Goal: Transaction & Acquisition: Obtain resource

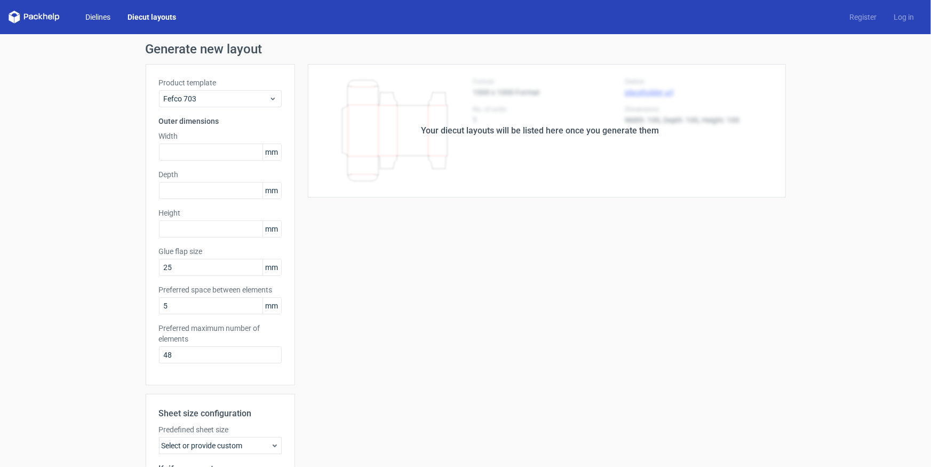
click at [91, 14] on link "Dielines" at bounding box center [98, 17] width 42 height 11
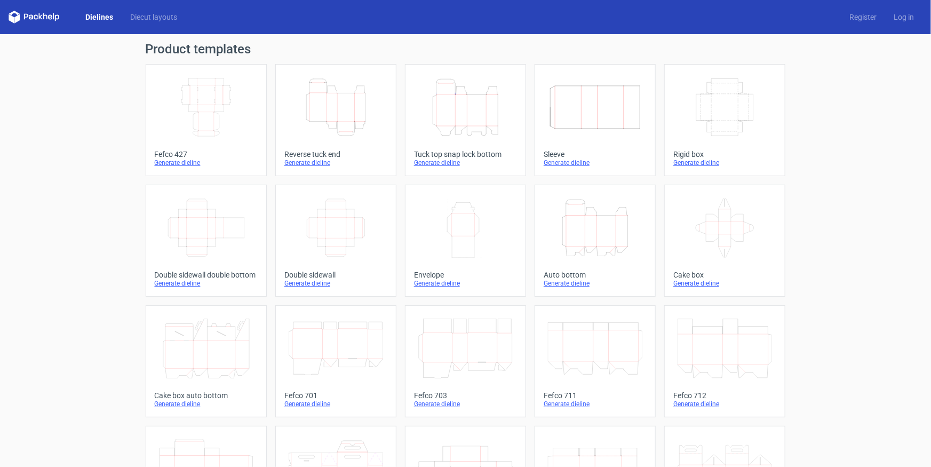
click at [472, 116] on icon "Height Depth Width" at bounding box center [465, 107] width 94 height 60
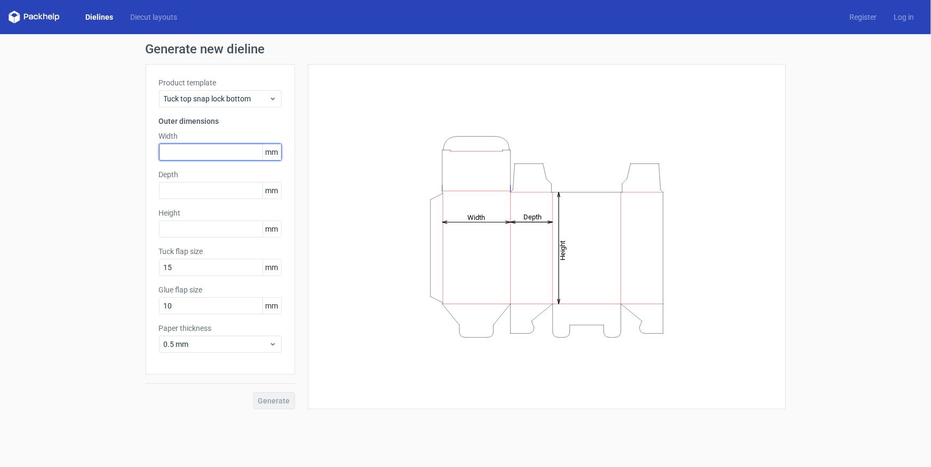
click at [188, 149] on input "text" at bounding box center [220, 152] width 123 height 17
type input "93"
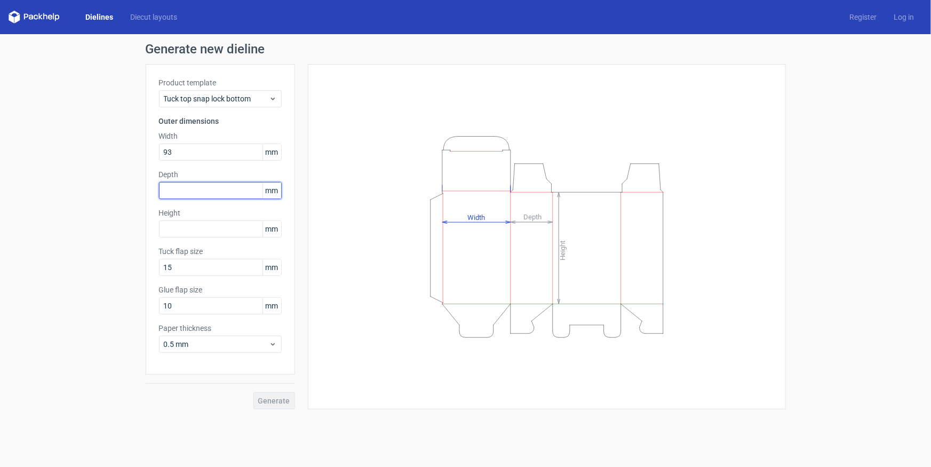
click at [215, 195] on input "text" at bounding box center [220, 190] width 123 height 17
type input "63"
drag, startPoint x: 201, startPoint y: 229, endPoint x: 239, endPoint y: 230, distance: 38.4
click at [201, 230] on input "text" at bounding box center [220, 228] width 123 height 17
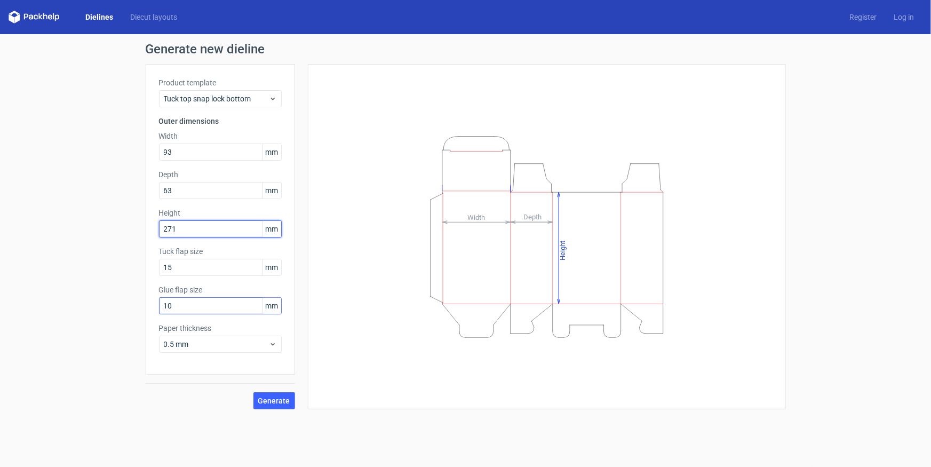
type input "271"
drag, startPoint x: 183, startPoint y: 306, endPoint x: 148, endPoint y: 310, distance: 35.4
click at [148, 310] on div "Product template Tuck top snap lock bottom Outer dimensions Width 93 mm Depth 6…" at bounding box center [220, 219] width 149 height 311
type input "15"
click at [271, 400] on span "Generate" at bounding box center [274, 400] width 32 height 7
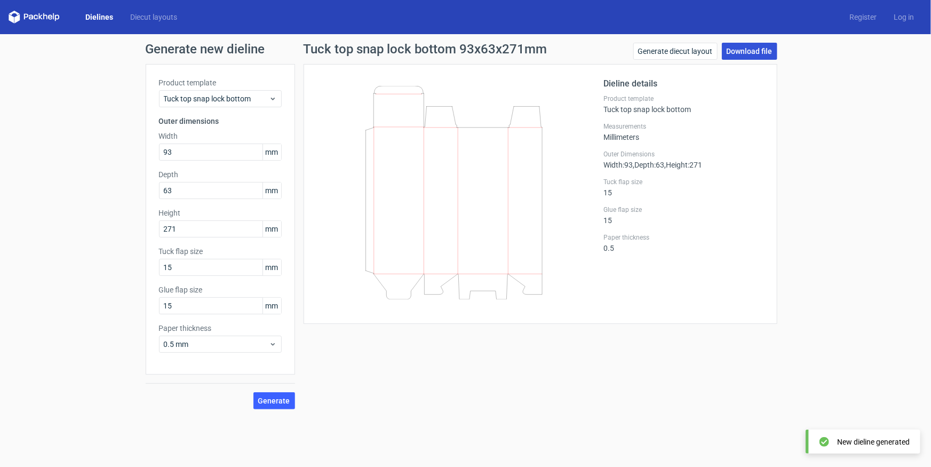
click at [756, 48] on link "Download file" at bounding box center [750, 51] width 56 height 17
click at [96, 19] on link "Dielines" at bounding box center [99, 17] width 45 height 11
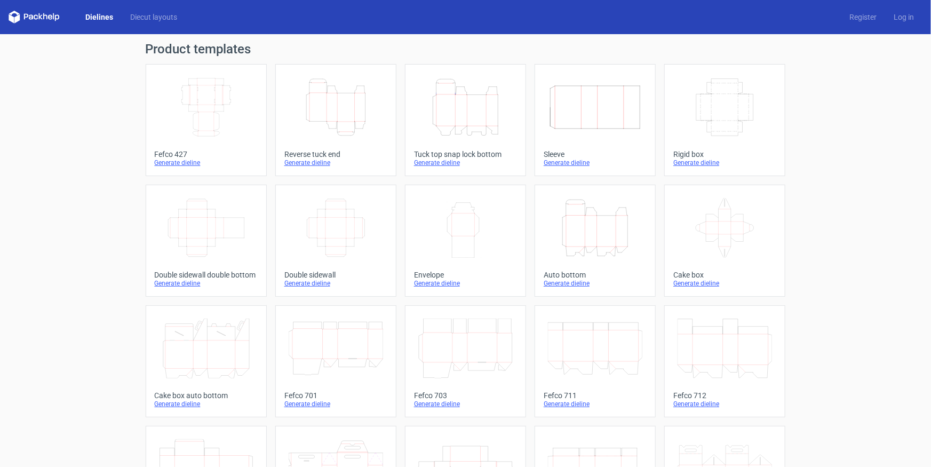
click at [337, 107] on line at bounding box center [337, 107] width 0 height 28
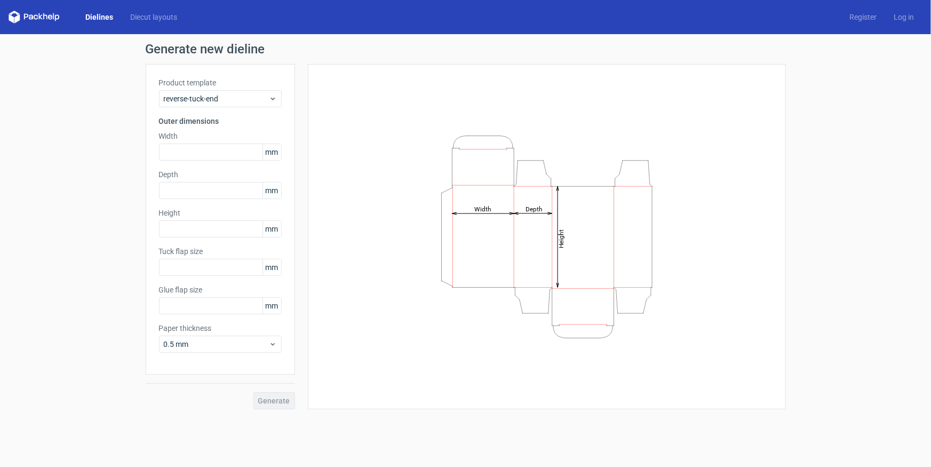
type input "15"
click at [194, 148] on input "text" at bounding box center [220, 152] width 123 height 17
drag, startPoint x: 181, startPoint y: 307, endPoint x: 115, endPoint y: 304, distance: 66.8
click at [128, 305] on div "Generate new dieline Product template Reverse tuck end Outer dimensions Width m…" at bounding box center [465, 226] width 931 height 384
type input "15"
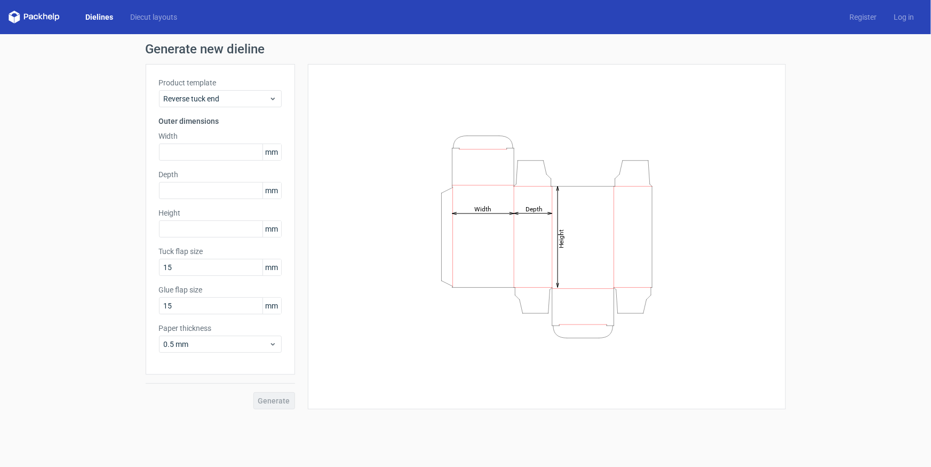
click at [208, 160] on div "Product template Reverse tuck end Outer dimensions Width mm Depth mm Height [PE…" at bounding box center [220, 219] width 149 height 311
click at [214, 146] on input "text" at bounding box center [220, 152] width 123 height 17
type input "93"
click at [201, 188] on input "text" at bounding box center [220, 190] width 123 height 17
type input "63"
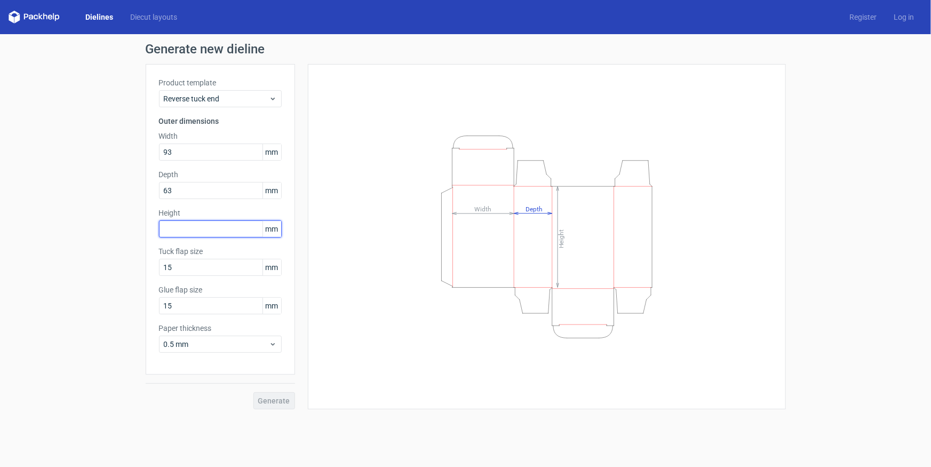
click at [186, 227] on input "text" at bounding box center [220, 228] width 123 height 17
type input "271"
click at [280, 401] on span "Generate" at bounding box center [274, 400] width 32 height 7
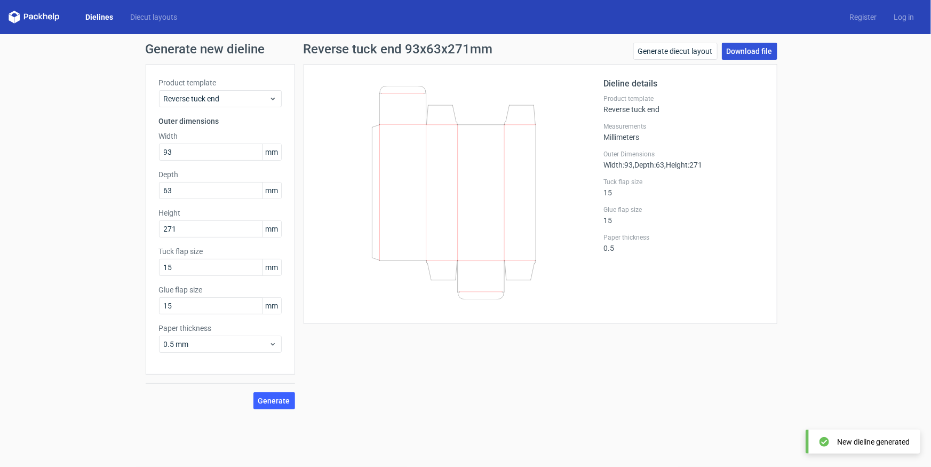
click at [751, 53] on link "Download file" at bounding box center [750, 51] width 56 height 17
click at [271, 403] on span "Generate" at bounding box center [274, 400] width 32 height 7
click at [741, 52] on link "Download file" at bounding box center [750, 51] width 56 height 17
